Goal: Task Accomplishment & Management: Use online tool/utility

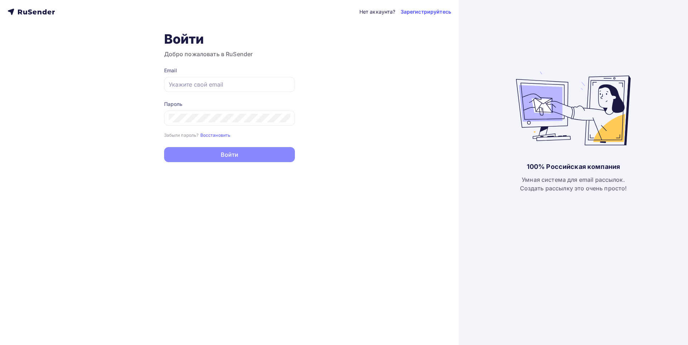
type input "[EMAIL_ADDRESS][DOMAIN_NAME]"
click at [225, 158] on button "Войти" at bounding box center [229, 154] width 131 height 15
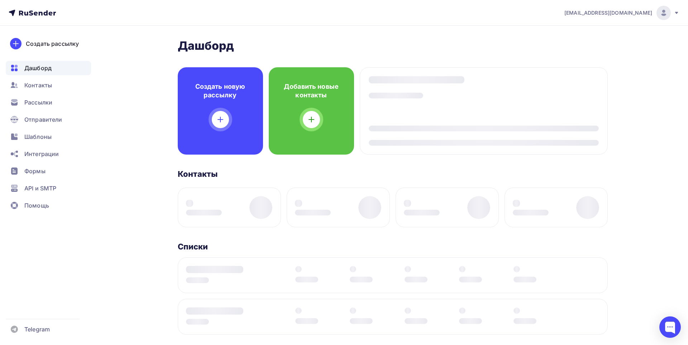
click at [241, 155] on div "[PERSON_NAME] Пару шагов, чтобы начать работу! Закрыть Выполните эти шаги, чтоб…" at bounding box center [393, 271] width 430 height 464
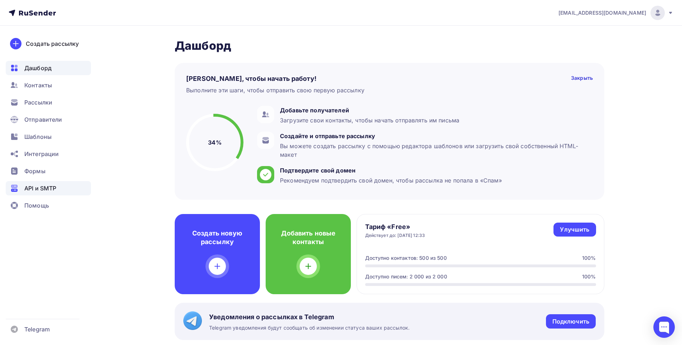
click at [32, 185] on span "API и SMTP" at bounding box center [40, 188] width 32 height 9
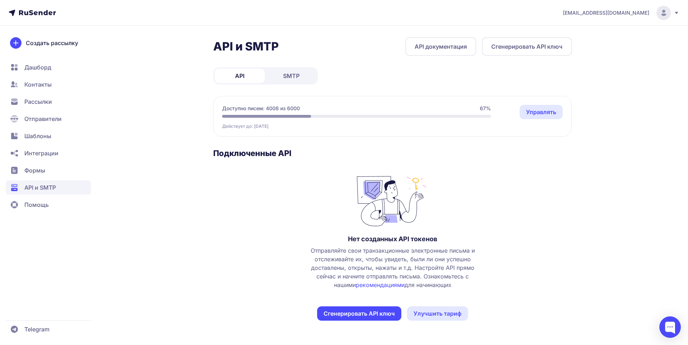
click at [288, 73] on span "SMTP" at bounding box center [291, 76] width 16 height 9
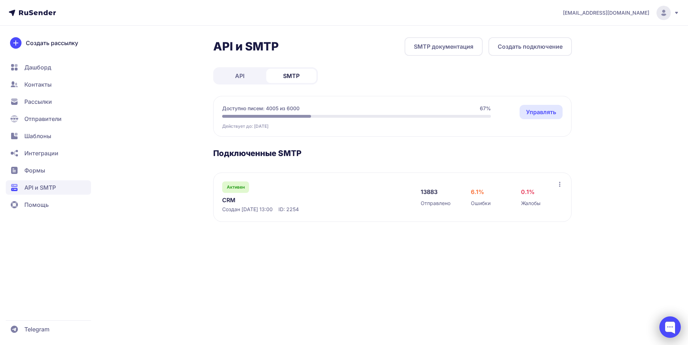
click at [675, 327] on div at bounding box center [669, 327] width 21 height 21
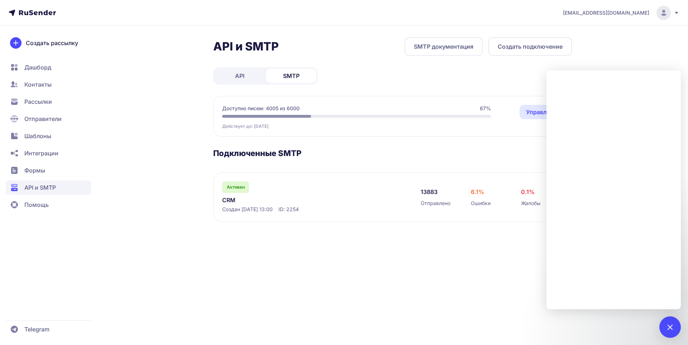
click at [455, 274] on div "bfmiloserdie@yandex.ru API и SMTP SMTP документация Создать подключение API SMT…" at bounding box center [344, 172] width 688 height 345
click at [666, 56] on div "bfmiloserdie@yandex.ru API и SMTP SMTP документация Создать подключение API SMT…" at bounding box center [344, 172] width 688 height 345
click at [486, 258] on div "bfmiloserdie@yandex.ru API и SMTP SMTP документация Создать подключение API SMT…" at bounding box center [344, 172] width 688 height 345
click at [647, 62] on div "bfmiloserdie@yandex.ru API и SMTP SMTP документация Создать подключение API SMT…" at bounding box center [344, 172] width 688 height 345
drag, startPoint x: 494, startPoint y: 293, endPoint x: 404, endPoint y: 218, distance: 117.0
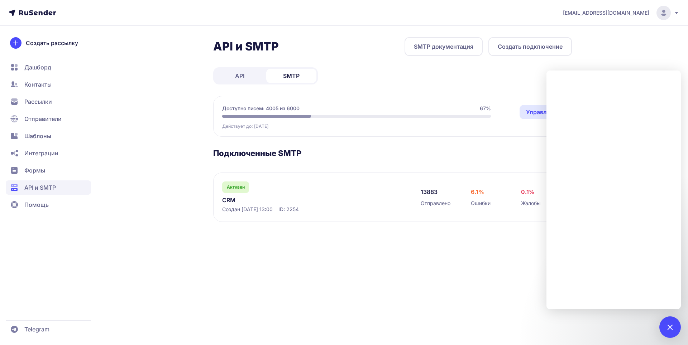
click at [494, 292] on div "bfmiloserdie@yandex.ru API и SMTP SMTP документация Создать подключение API SMT…" at bounding box center [344, 172] width 688 height 345
